Goal: Information Seeking & Learning: Find specific fact

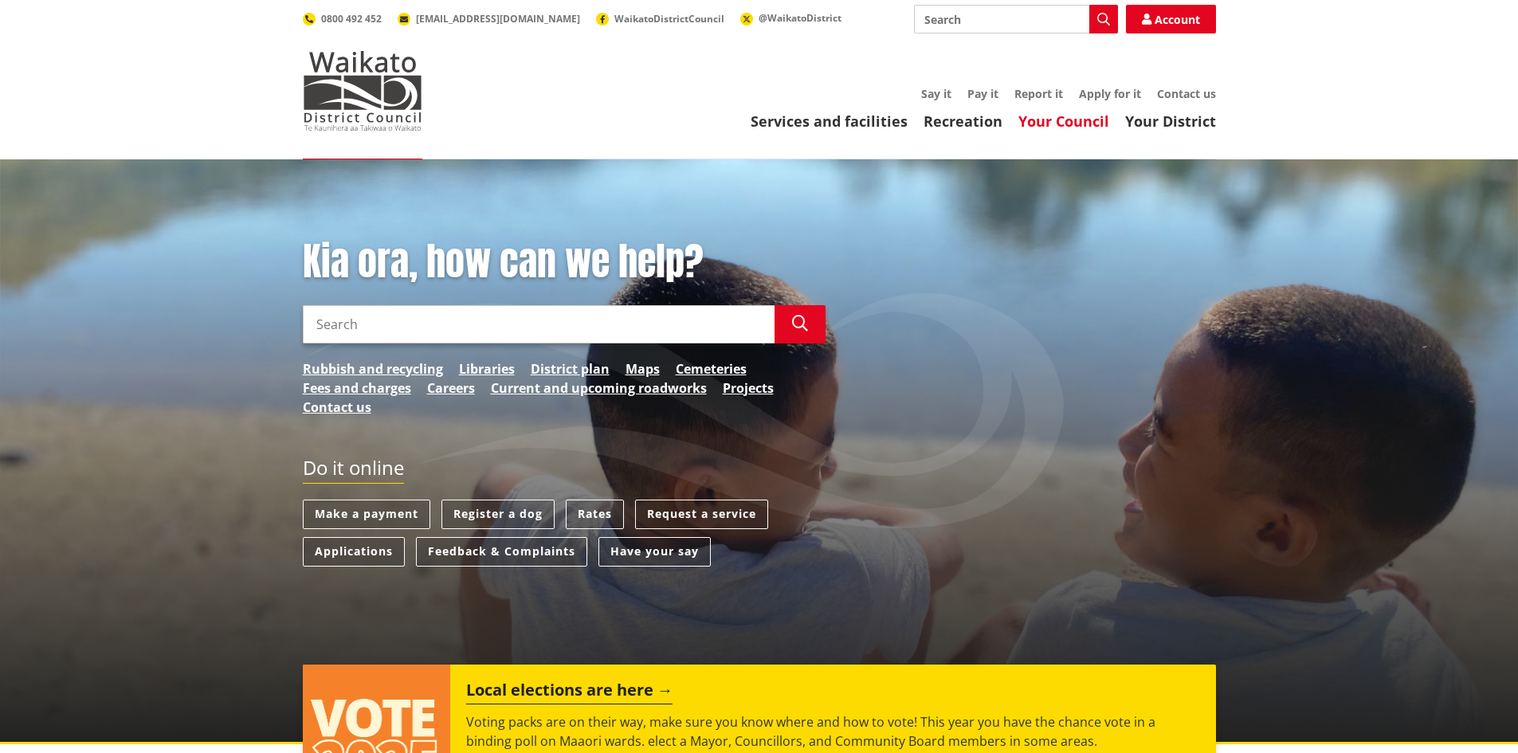
click at [1035, 124] on link "Your Council" at bounding box center [1064, 121] width 91 height 19
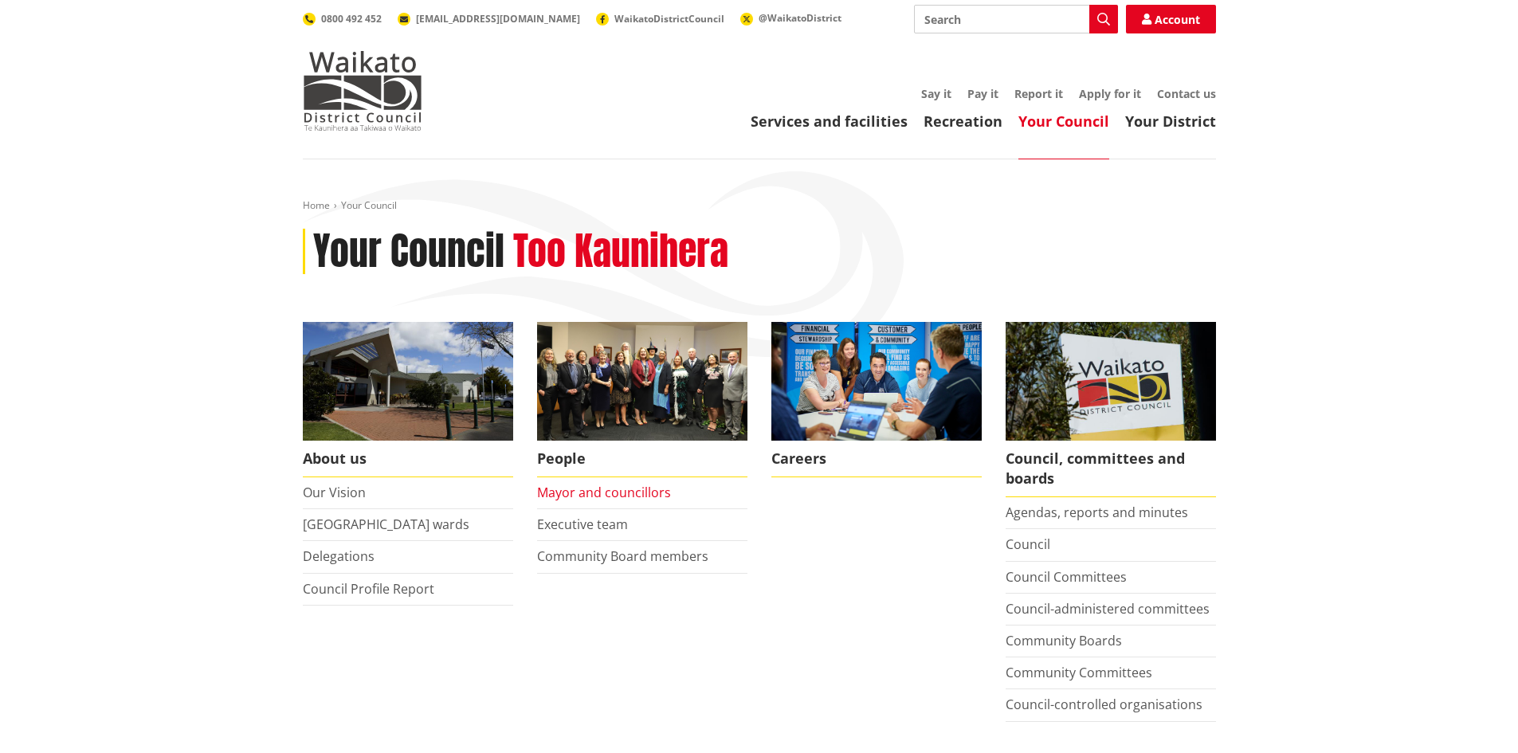
click at [612, 491] on link "Mayor and councillors" at bounding box center [604, 493] width 134 height 18
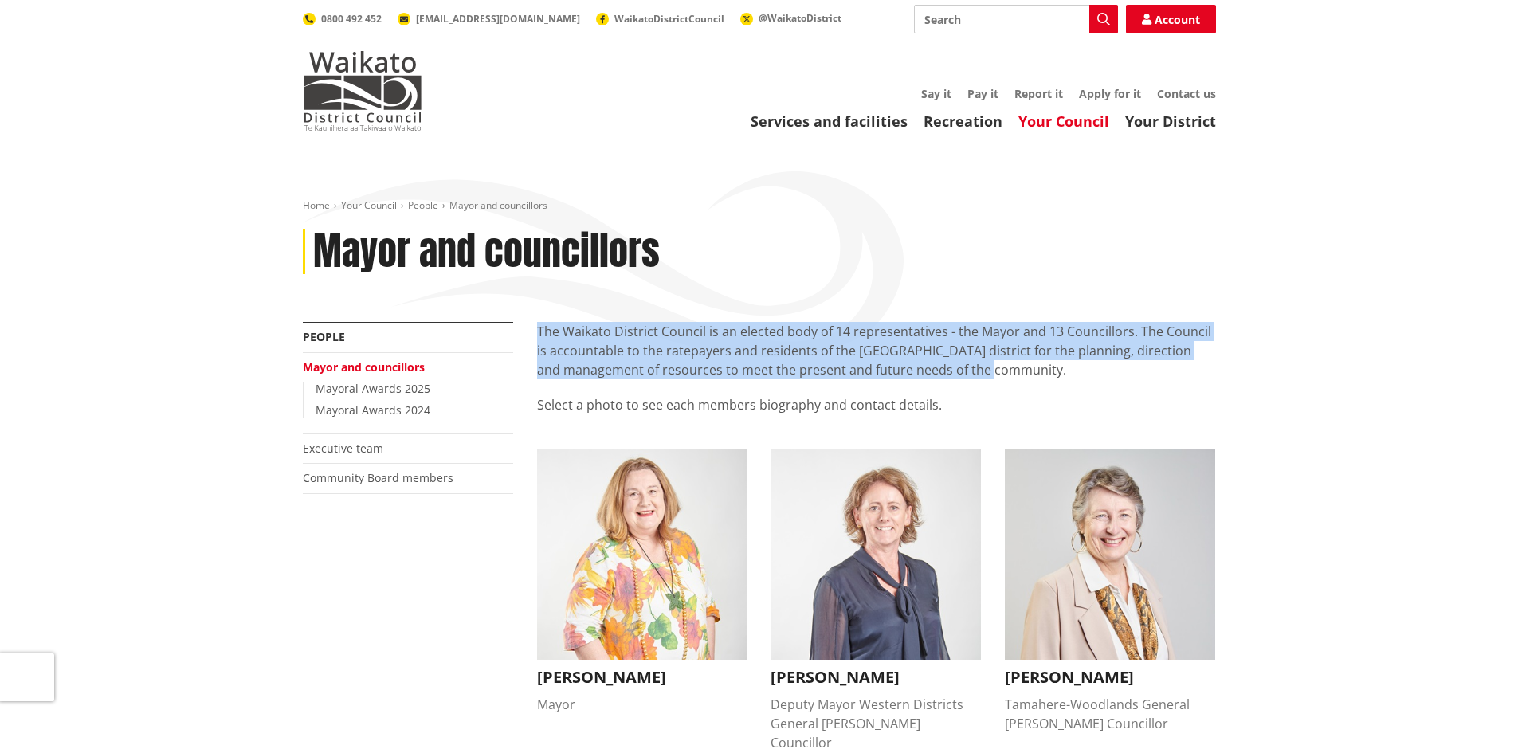
drag, startPoint x: 537, startPoint y: 326, endPoint x: 985, endPoint y: 365, distance: 449.6
click at [985, 365] on p "The Waikato District Council is an elected body of 14 representatives - the May…" at bounding box center [876, 350] width 679 height 57
copy p "The Waikato District Council is an elected body of 14 representatives - the May…"
